Goal: Information Seeking & Learning: Check status

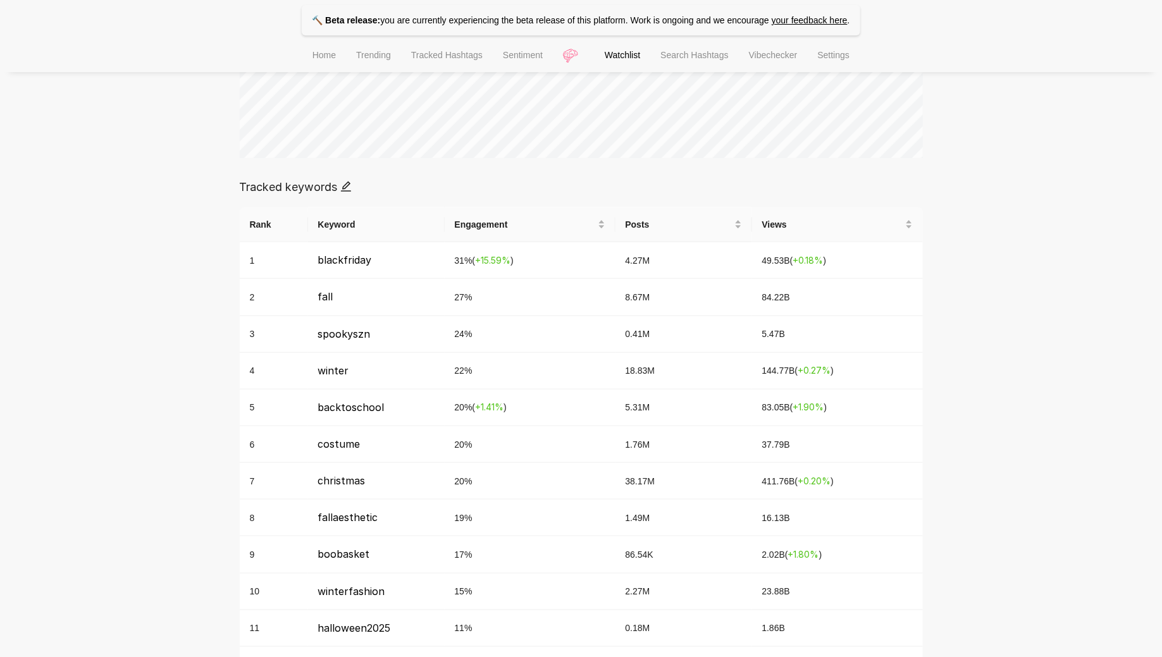
scroll to position [422, 0]
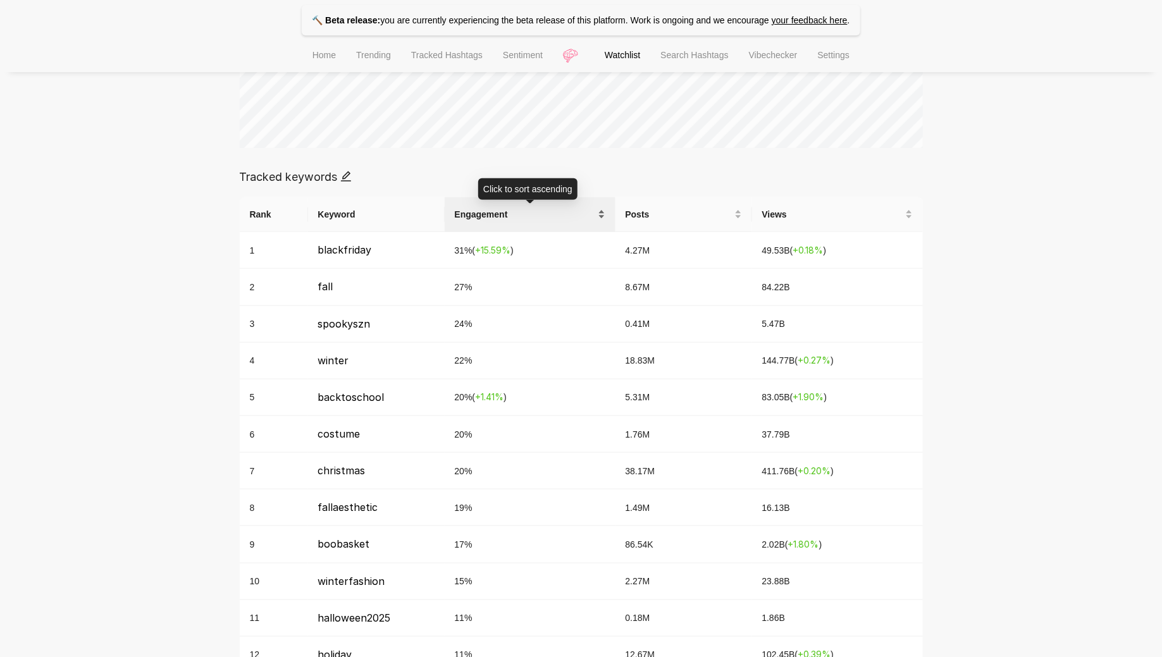
click at [532, 221] on div "Engagement" at bounding box center [530, 214] width 151 height 14
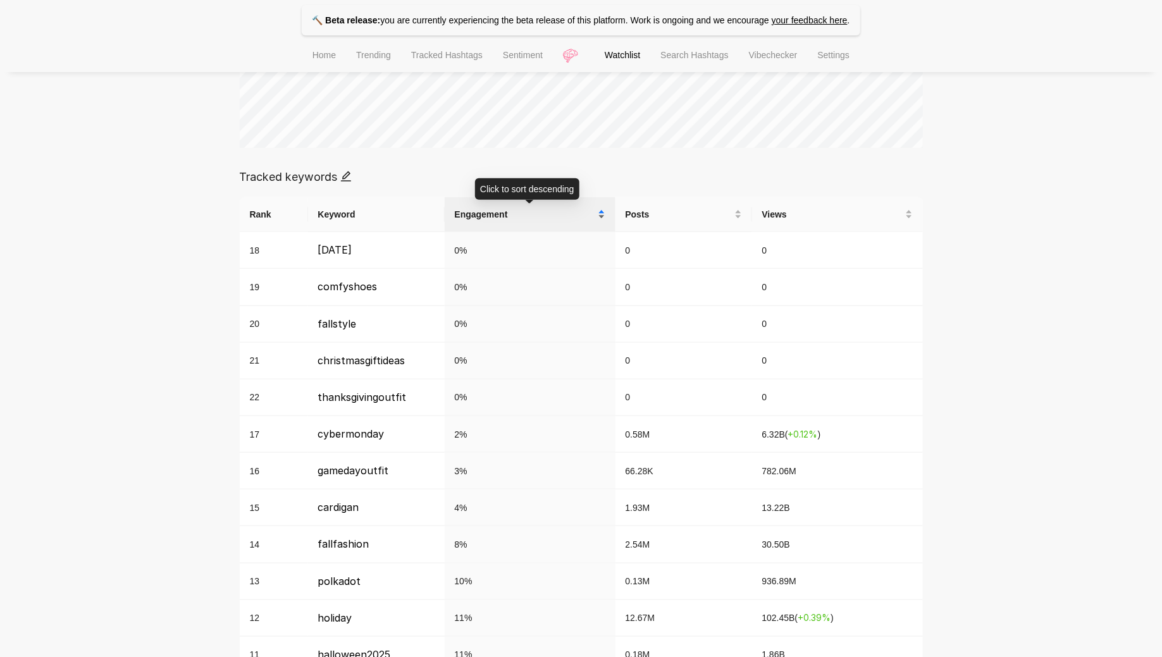
click at [532, 221] on div "Engagement" at bounding box center [530, 214] width 151 height 14
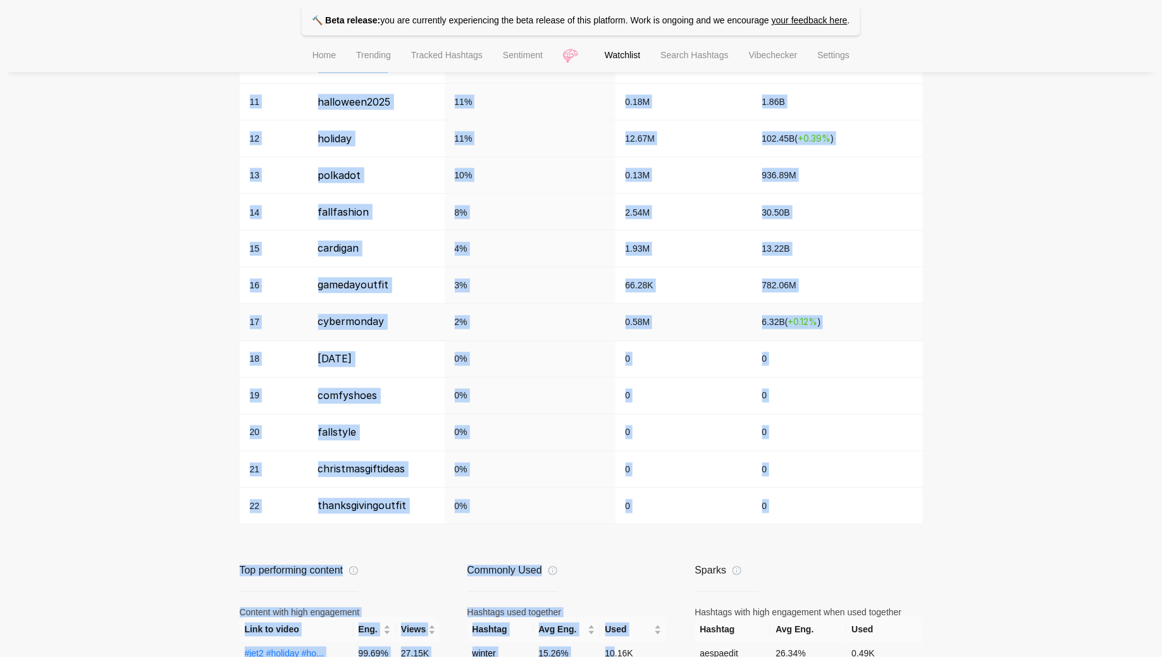
scroll to position [973, 0]
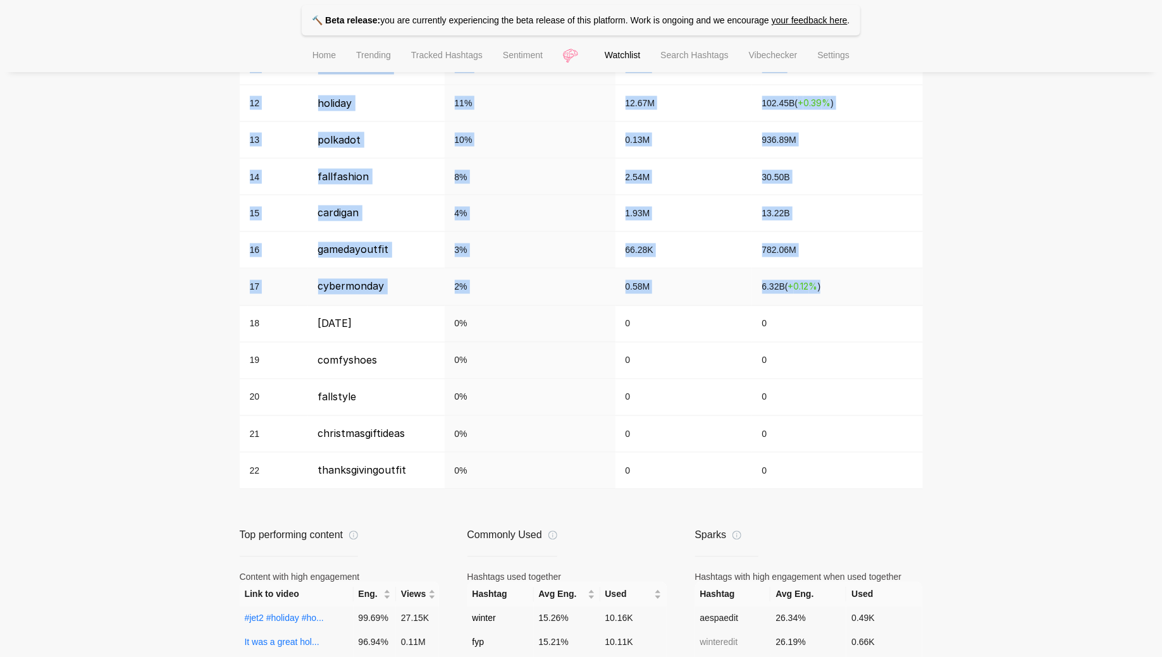
drag, startPoint x: 313, startPoint y: 244, endPoint x: 830, endPoint y: 287, distance: 519.1
click at [830, 287] on tbody "1 blackfriday 31 % ( + 15.59 % ) 4.27M 49.53B ( + 0.18 % ) 2 fall 27 % 8.67M 84…" at bounding box center [581, 85] width 683 height 809
copy tbody "blackfriday 31 % ( + 15.59 % ) 4.27M 49.53B ( + 0.18 % ) 2 fall 27 % 8.67M 84.2…"
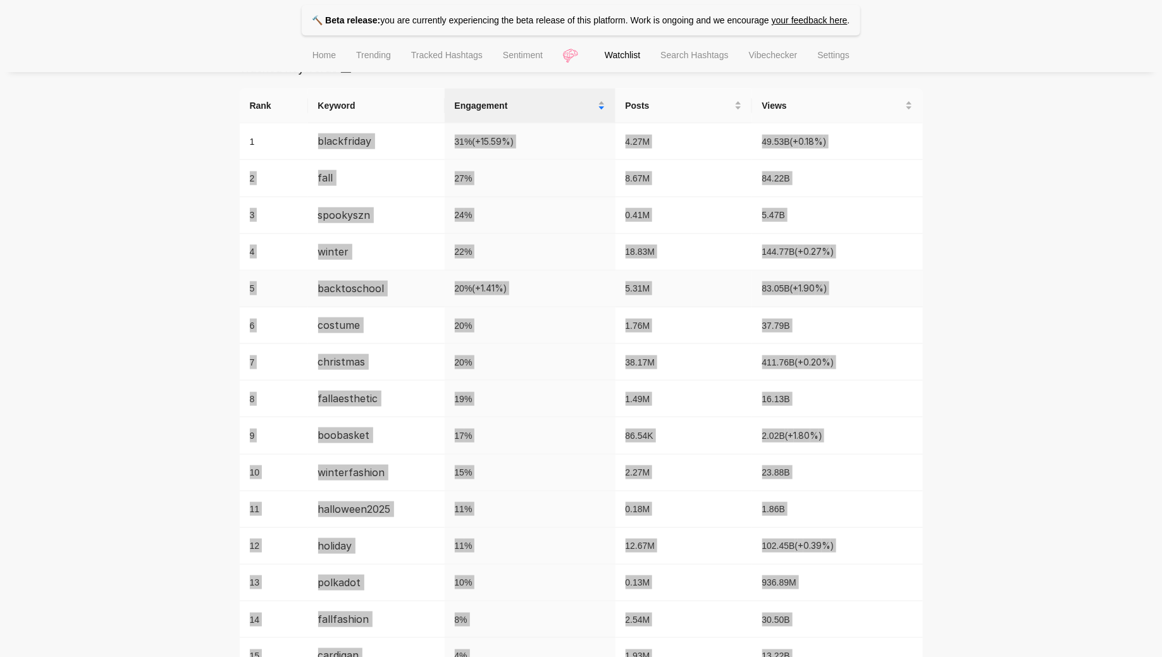
scroll to position [530, 0]
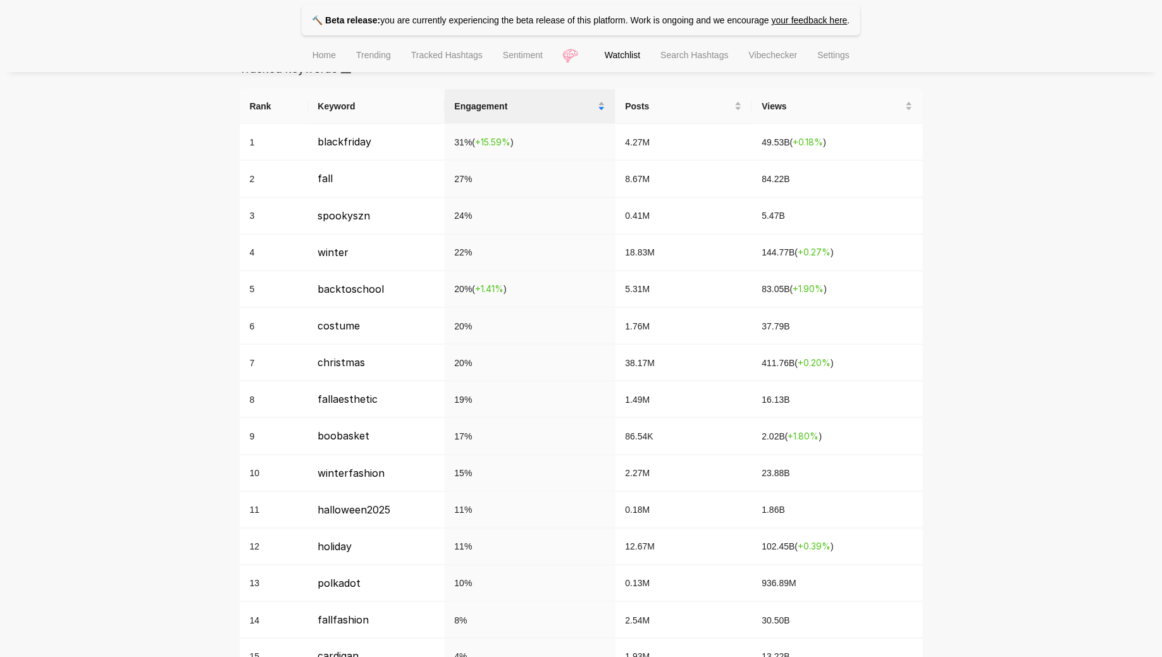
click at [949, 207] on div "🔨 Beta release: you are currently experiencing the beta release of this platfor…" at bounding box center [581, 365] width 1162 height 1790
click at [787, 112] on span "Views" at bounding box center [832, 106] width 140 height 14
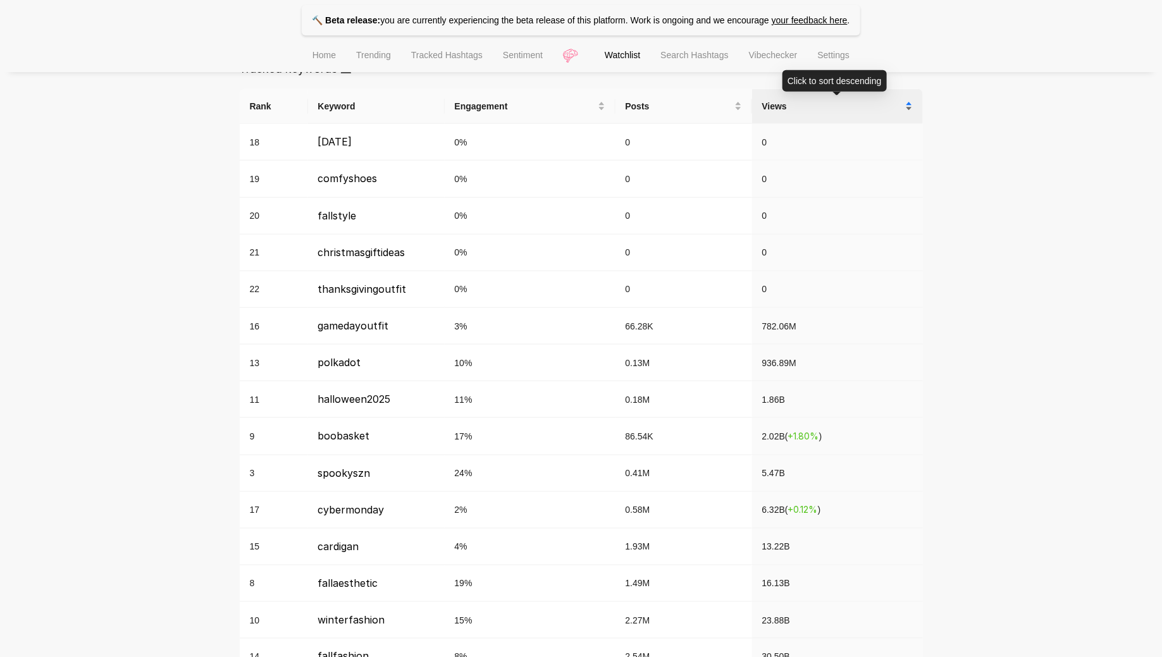
click at [787, 112] on span "Views" at bounding box center [832, 106] width 140 height 14
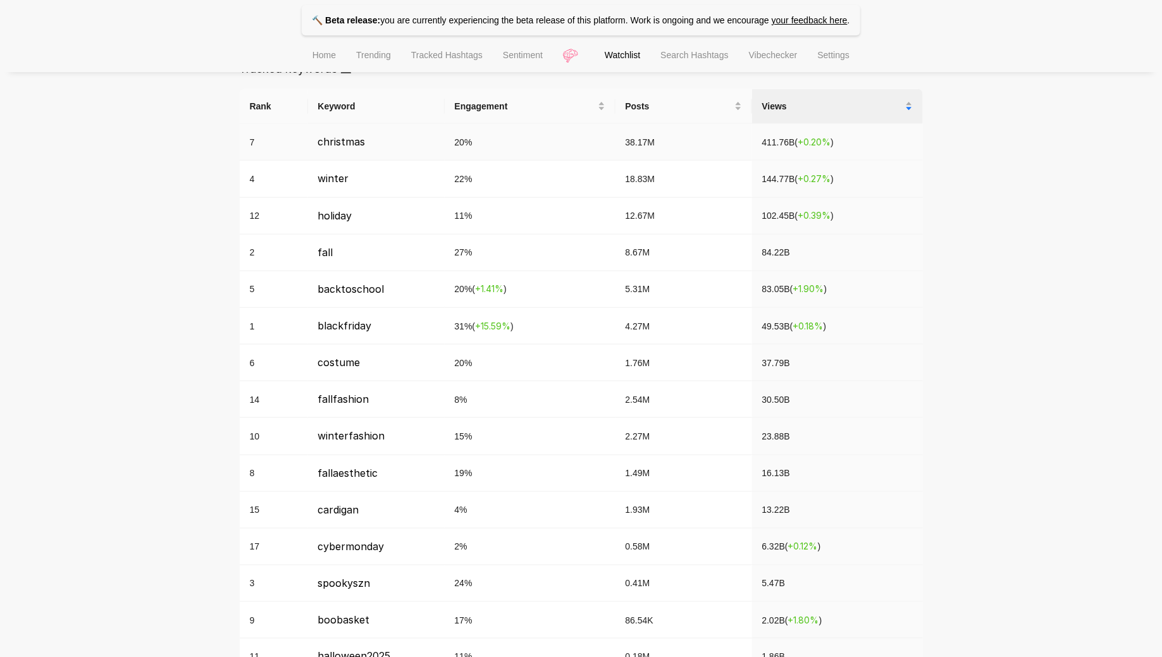
click at [821, 145] on span "+ 0.20 %" at bounding box center [813, 142] width 33 height 11
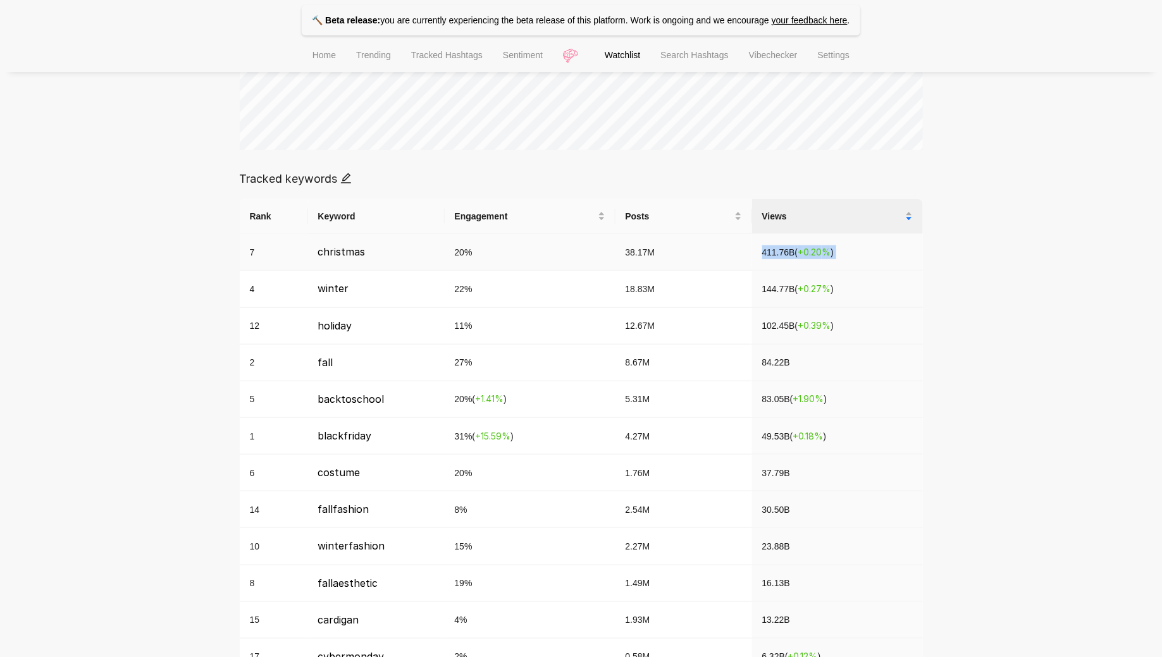
scroll to position [383, 0]
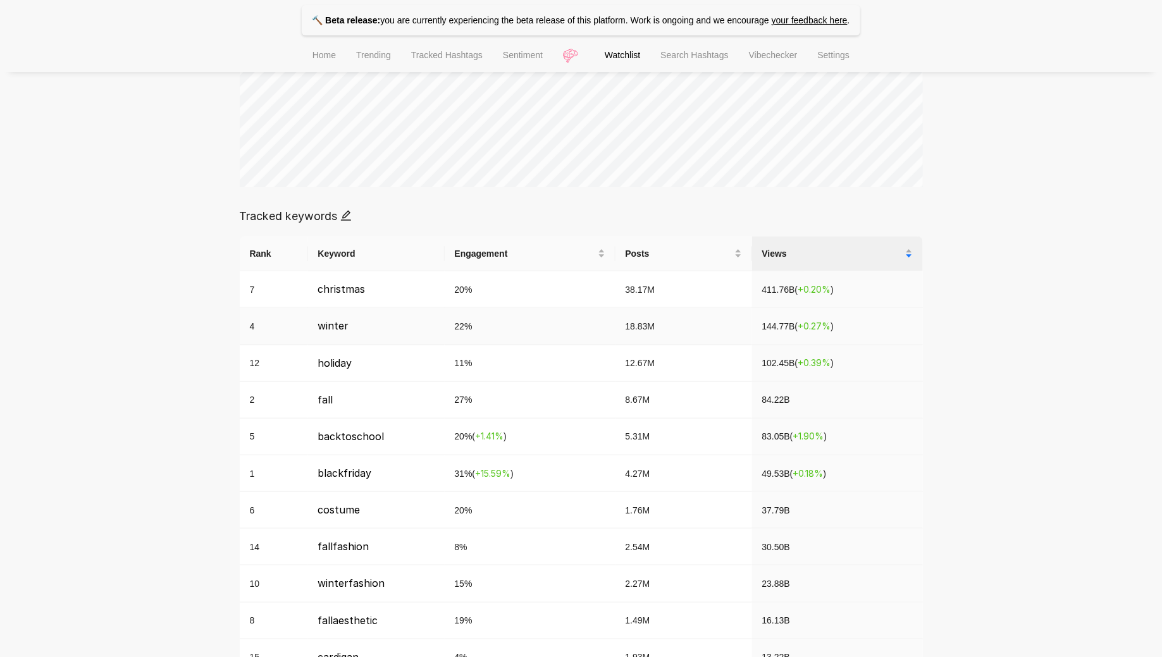
click at [642, 318] on td "18.83M" at bounding box center [683, 326] width 137 height 37
copy span "18.83M"
